Goal: Task Accomplishment & Management: Complete application form

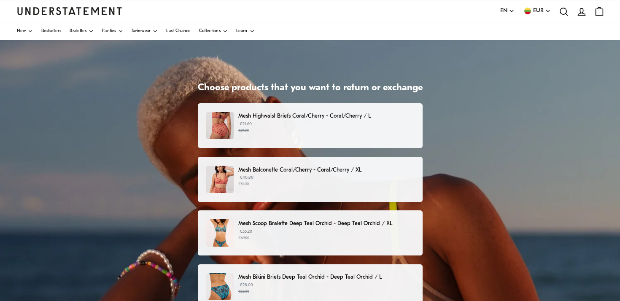
click at [391, 131] on small "€27.00" at bounding box center [325, 131] width 175 height 6
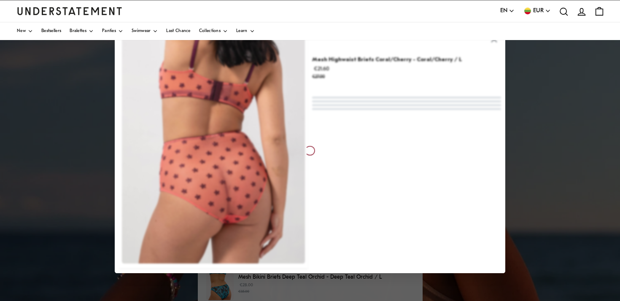
scroll to position [13, 0]
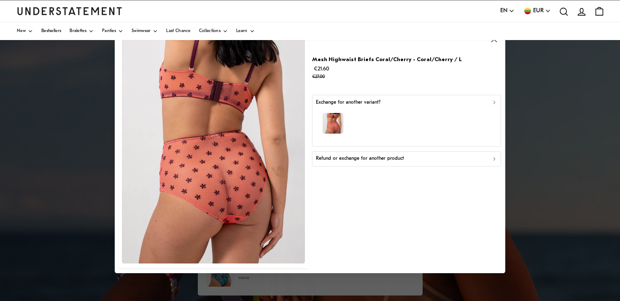
click at [495, 158] on icon "button" at bounding box center [494, 159] width 6 height 6
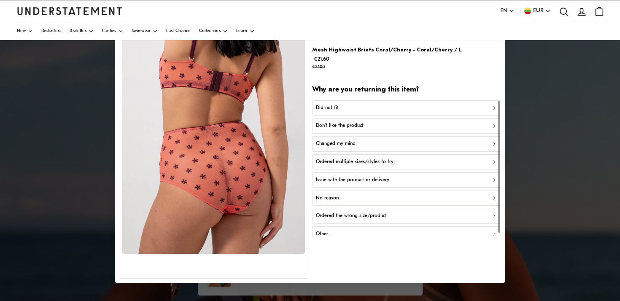
click at [335, 108] on p "Did not fit" at bounding box center [327, 108] width 23 height 8
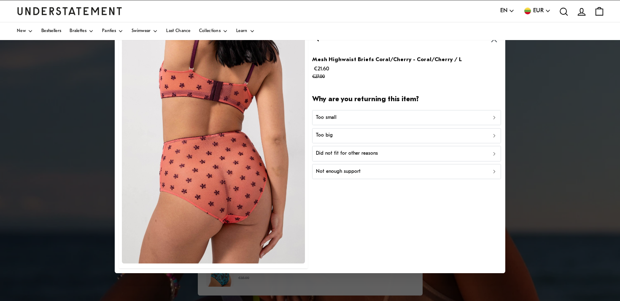
click at [342, 153] on p "Did not fit for other reasons" at bounding box center [347, 154] width 62 height 8
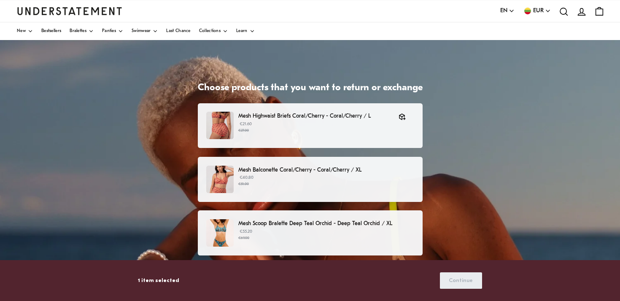
scroll to position [0, 0]
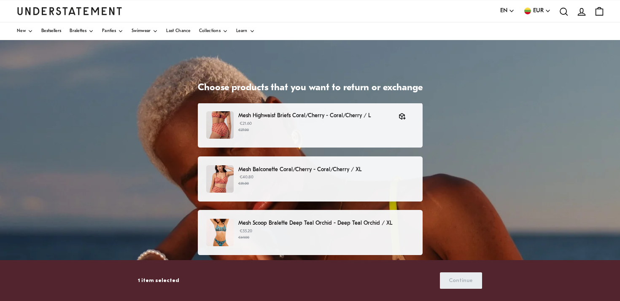
click at [381, 191] on div "Mesh Balconette Coral/Cherry - Coral/Cherry / XL €40.80 €51.00" at bounding box center [309, 178] width 207 height 27
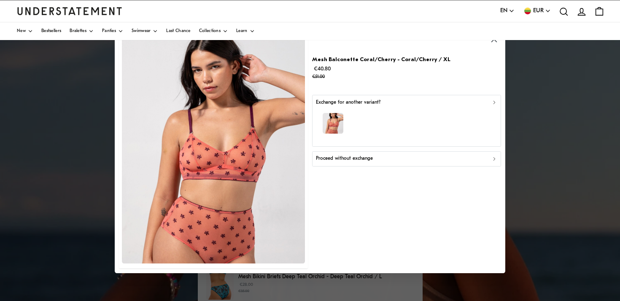
click at [469, 159] on div "Proceed without exchange" at bounding box center [406, 159] width 181 height 8
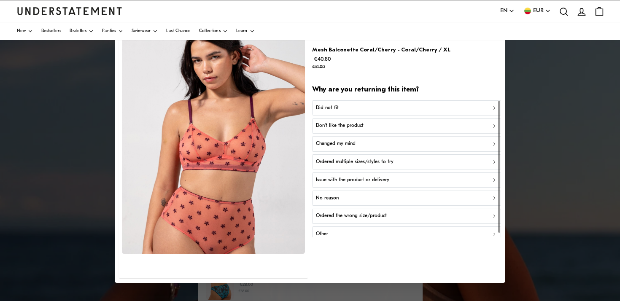
click at [340, 107] on div "Did not fit" at bounding box center [406, 108] width 181 height 8
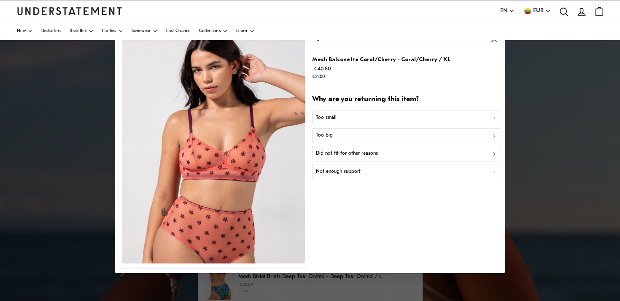
click at [355, 169] on p "Not enough support" at bounding box center [338, 172] width 45 height 8
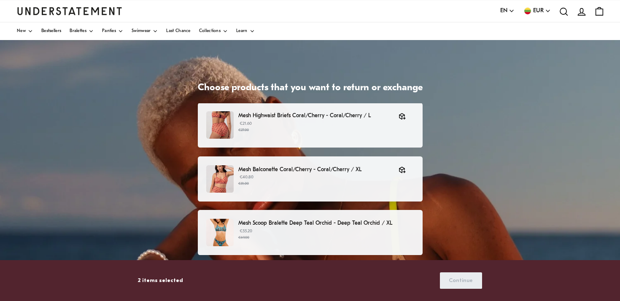
click at [393, 227] on p "Mesh Scoop Bralette Deep Teal Orchid - Deep Teal Orchid / XL" at bounding box center [325, 223] width 175 height 9
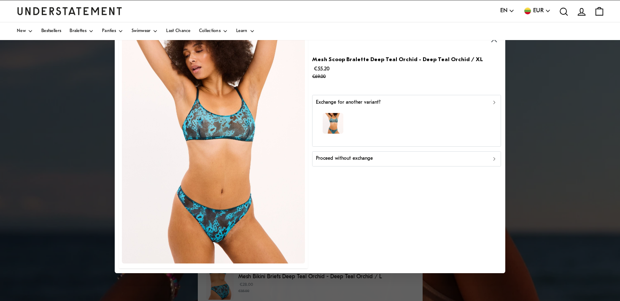
click at [380, 156] on div "Proceed without exchange" at bounding box center [406, 159] width 181 height 8
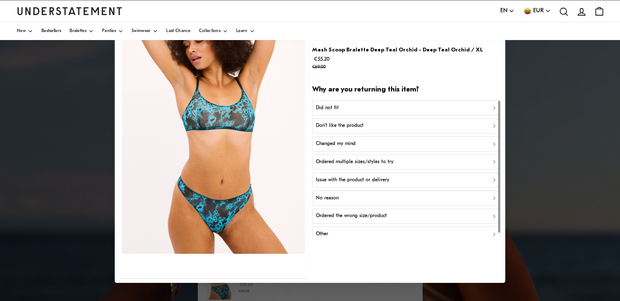
click at [344, 108] on div "Did not fit" at bounding box center [406, 108] width 181 height 8
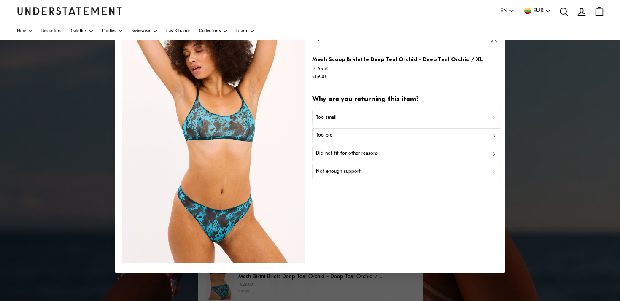
click at [364, 173] on div "Not enough support" at bounding box center [406, 172] width 181 height 8
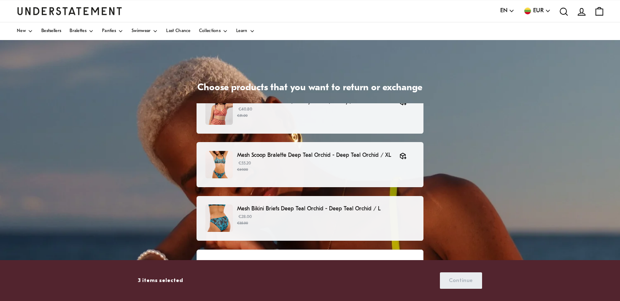
scroll to position [89, 0]
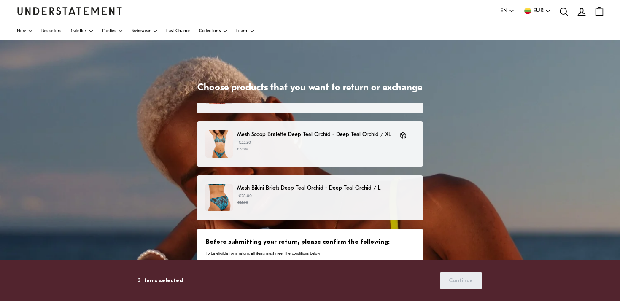
click at [380, 204] on small "€35.00" at bounding box center [325, 203] width 177 height 6
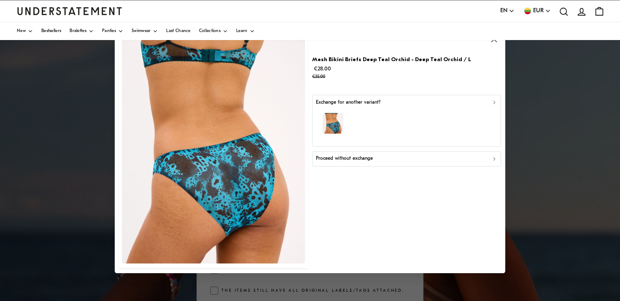
click at [406, 156] on div "Proceed without exchange" at bounding box center [406, 159] width 181 height 8
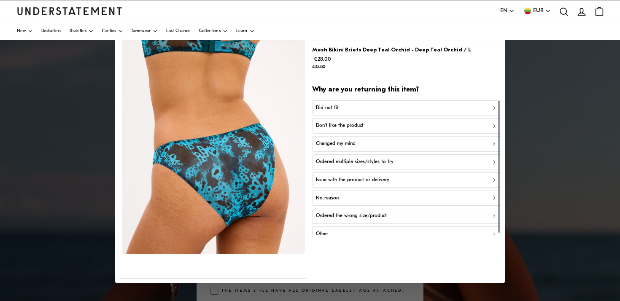
click at [350, 110] on div "Did not fit" at bounding box center [406, 108] width 181 height 8
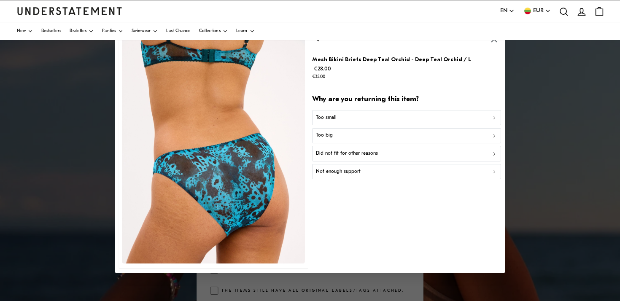
click at [356, 121] on div "Too small" at bounding box center [406, 117] width 181 height 8
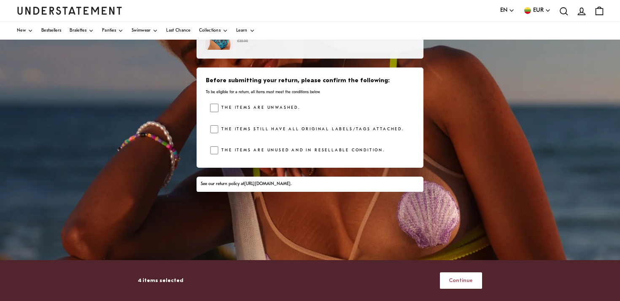
scroll to position [128, 0]
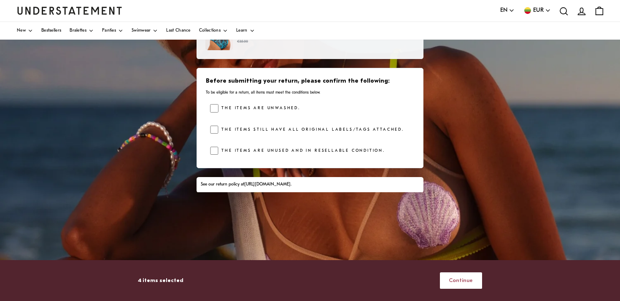
click at [464, 281] on span "Continue" at bounding box center [461, 281] width 24 height 16
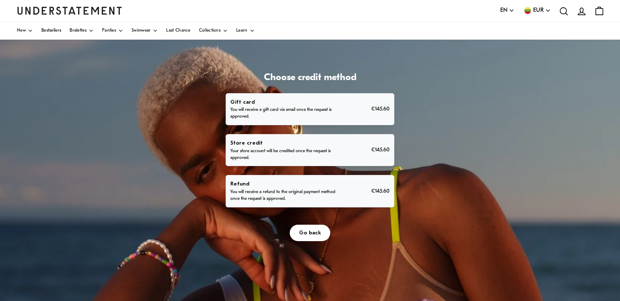
scroll to position [11, 0]
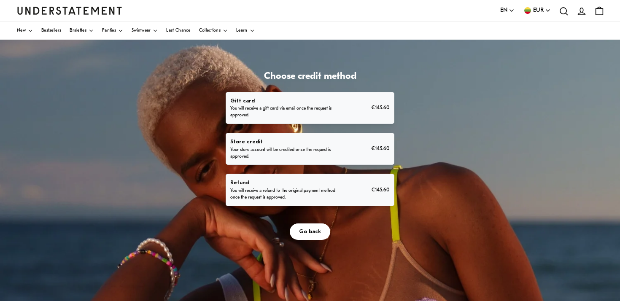
click at [301, 192] on p "You will receive a refund to the original payment method once the request is ap…" at bounding box center [282, 194] width 105 height 13
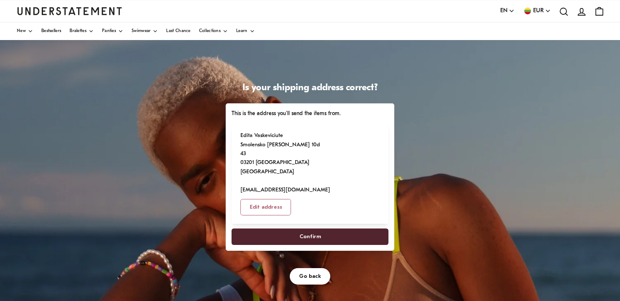
click at [327, 229] on span "Confirm" at bounding box center [310, 237] width 138 height 16
select select "**"
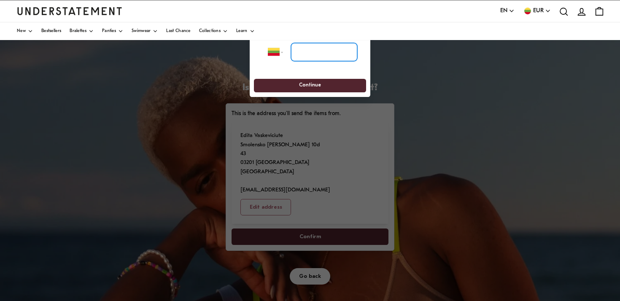
click at [331, 56] on input "tel" at bounding box center [324, 52] width 66 height 19
type input "*"
type input "*********"
click at [328, 86] on span "Continue" at bounding box center [309, 85] width 97 height 13
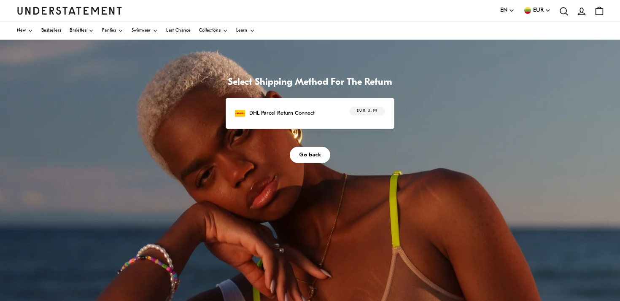
scroll to position [3, 0]
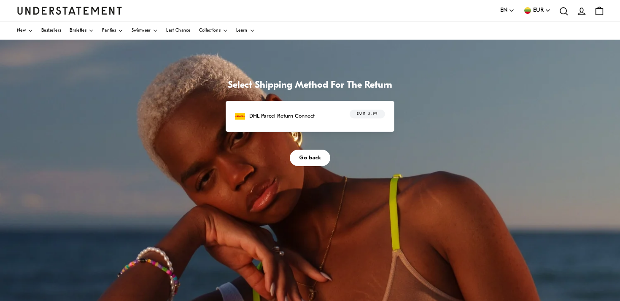
click at [277, 124] on div "DHL Parcel Return Connect EUR 5.99" at bounding box center [310, 116] width 169 height 31
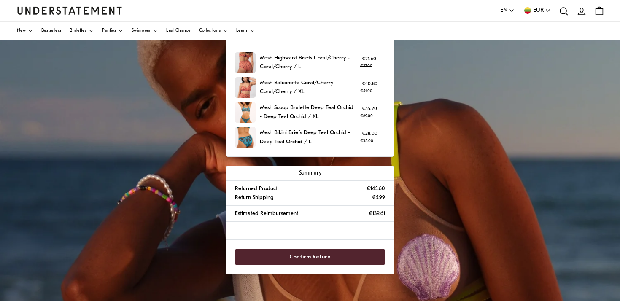
scroll to position [75, 0]
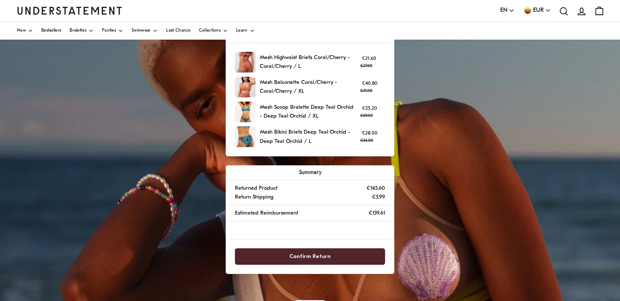
click at [316, 255] on span "Confirm Return" at bounding box center [309, 257] width 41 height 16
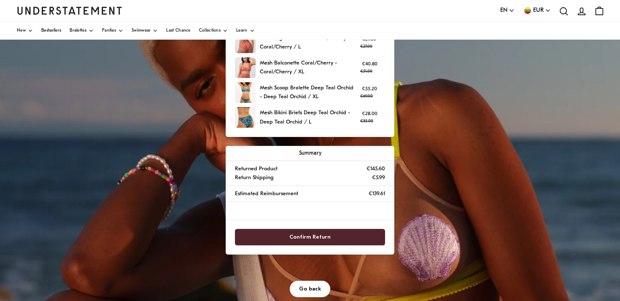
scroll to position [137, 0]
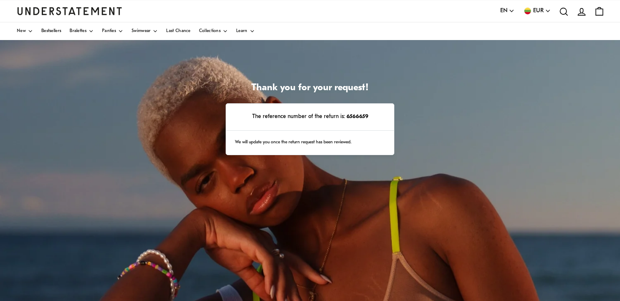
click at [582, 16] on icon "account" at bounding box center [581, 11] width 11 height 11
